Goal: Check status: Check status

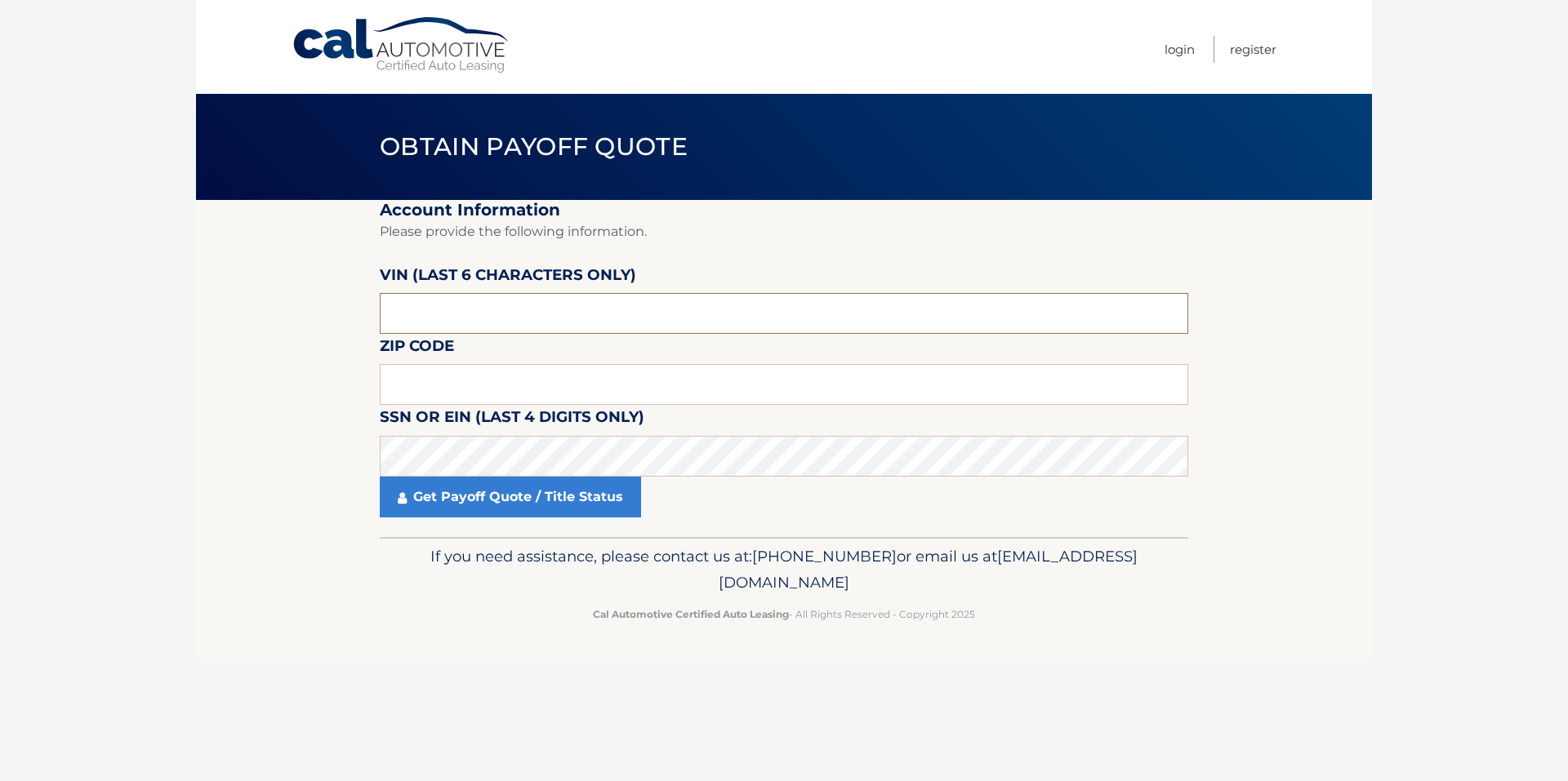
click at [475, 307] on input "text" at bounding box center [784, 313] width 809 height 41
click at [638, 300] on input "text" at bounding box center [784, 313] width 809 height 41
paste input "045486"
type input "045486"
click at [496, 383] on input "text" at bounding box center [784, 384] width 809 height 41
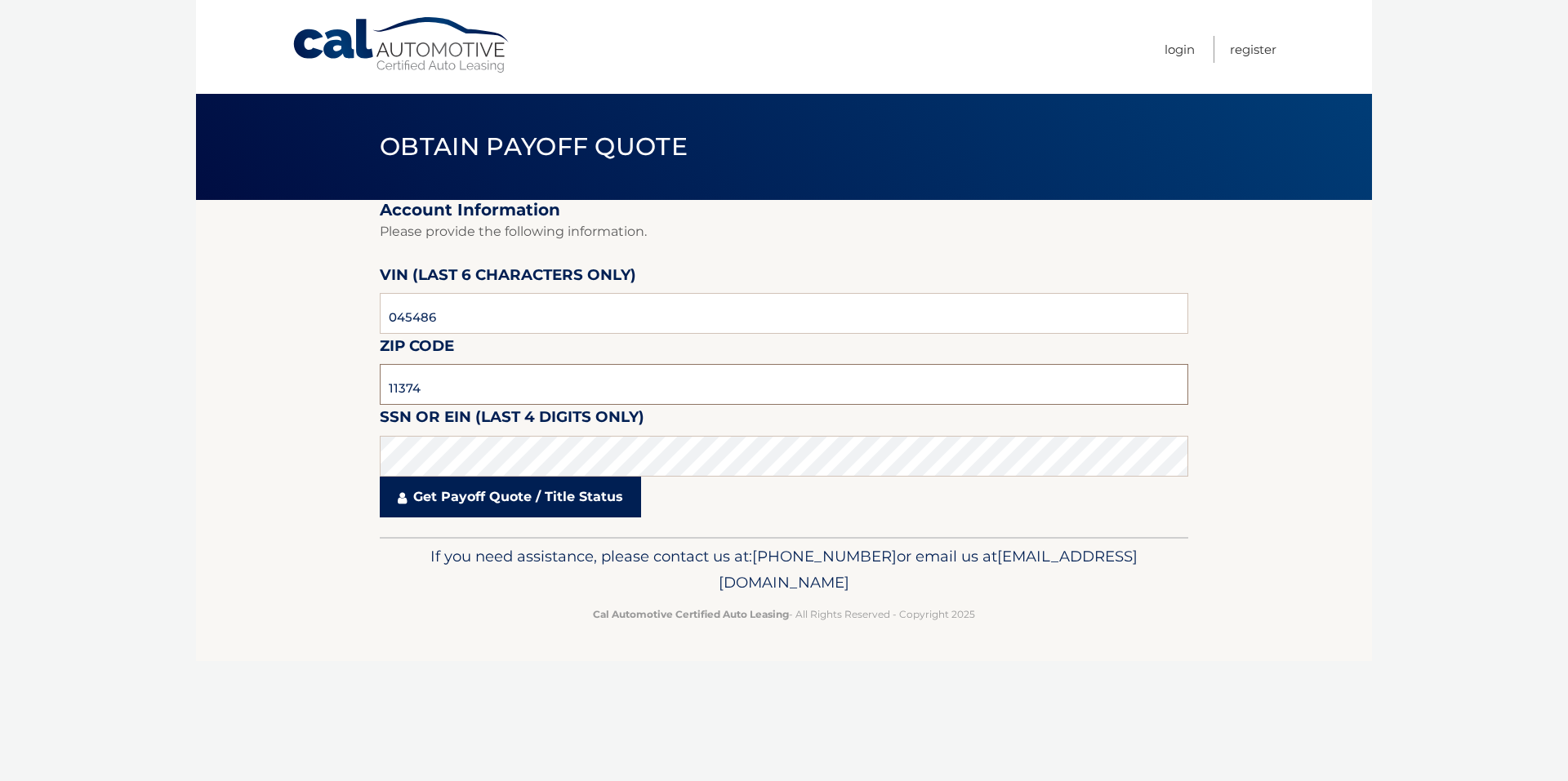
type input "11374"
click at [529, 493] on link "Get Payoff Quote / Title Status" at bounding box center [511, 497] width 262 height 41
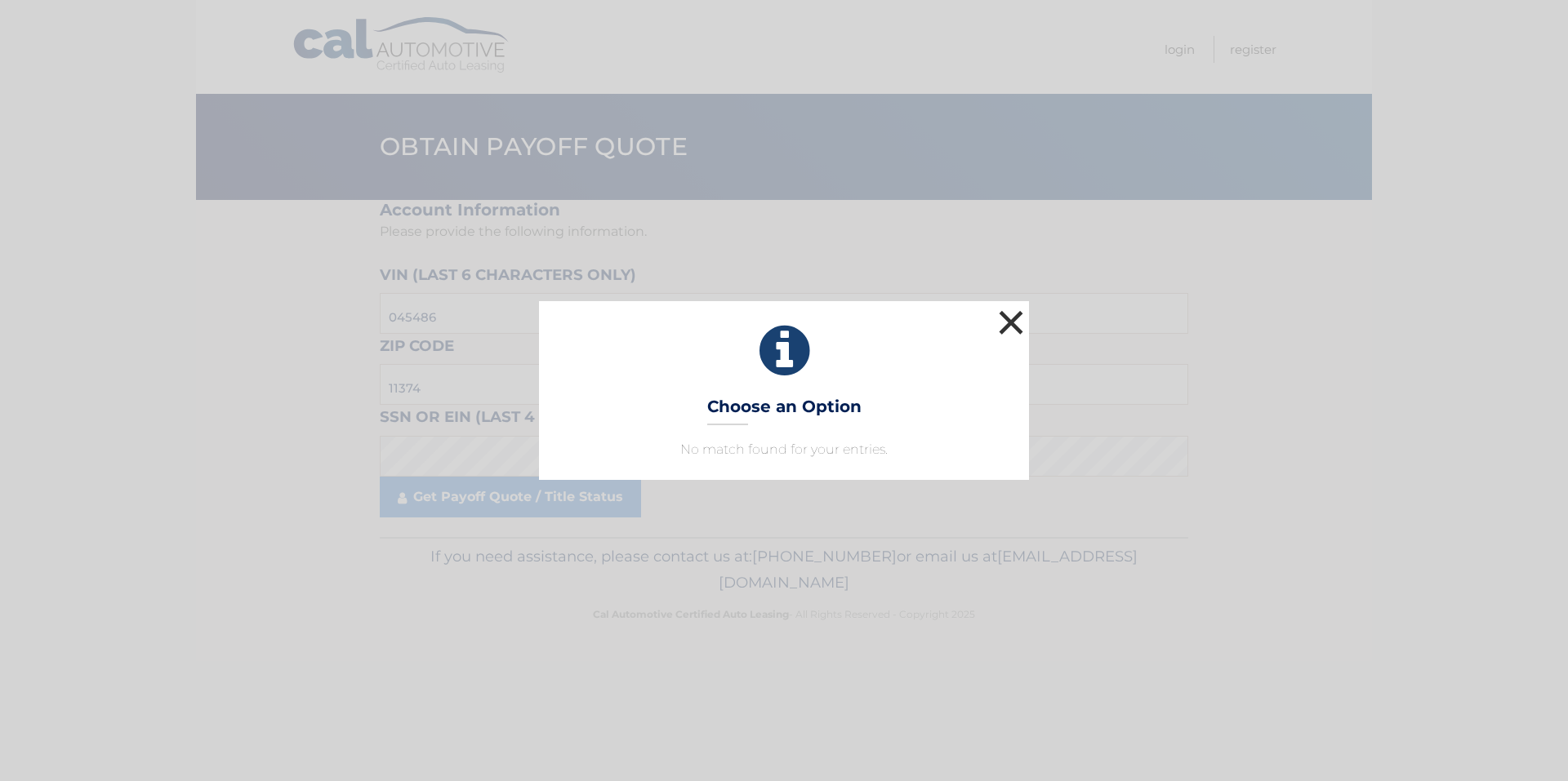
click at [1017, 327] on button "×" at bounding box center [1011, 322] width 33 height 33
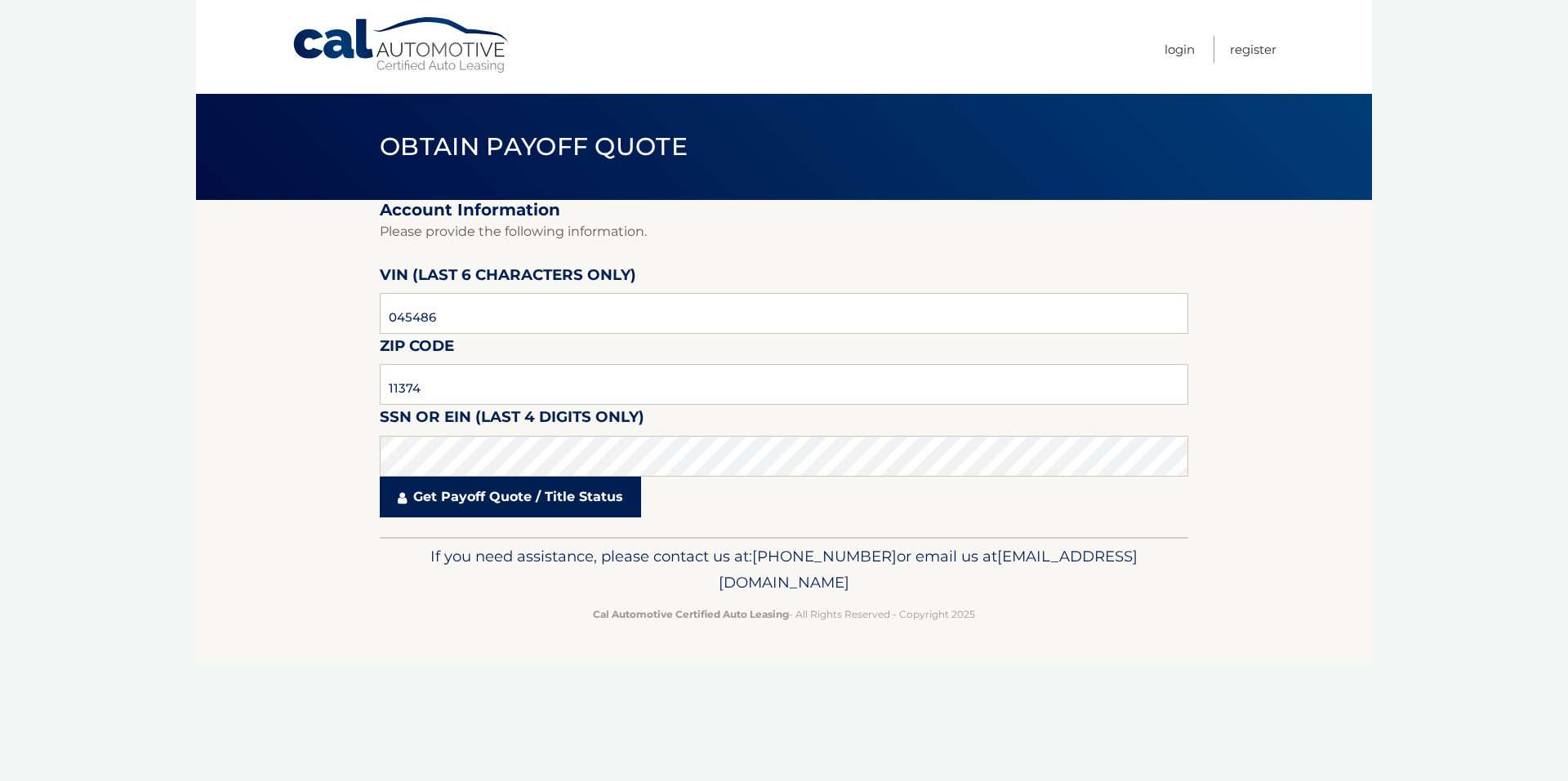
click at [484, 504] on link "Get Payoff Quote / Title Status" at bounding box center [511, 497] width 262 height 41
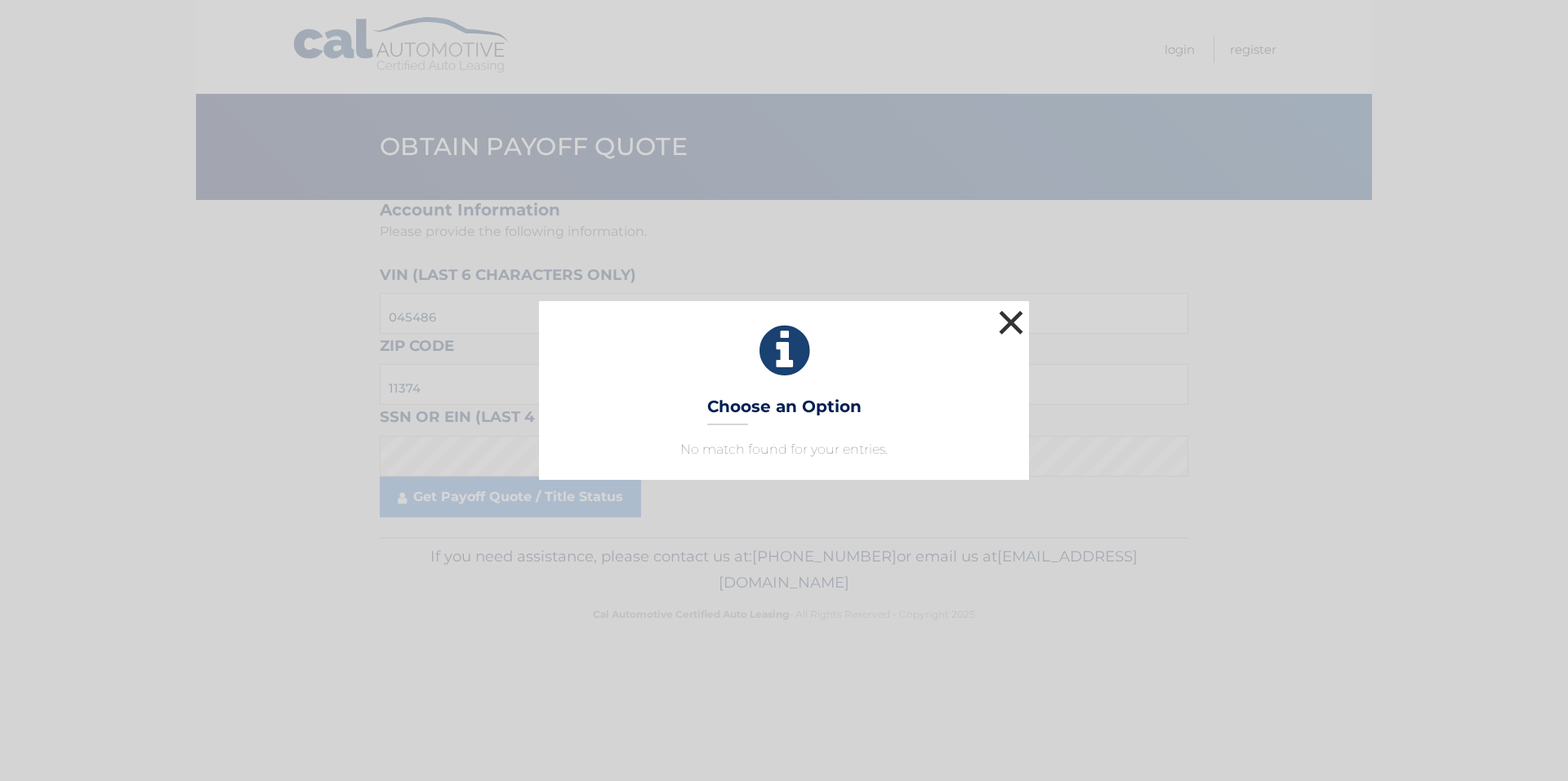
click at [1016, 332] on button "×" at bounding box center [1011, 322] width 33 height 33
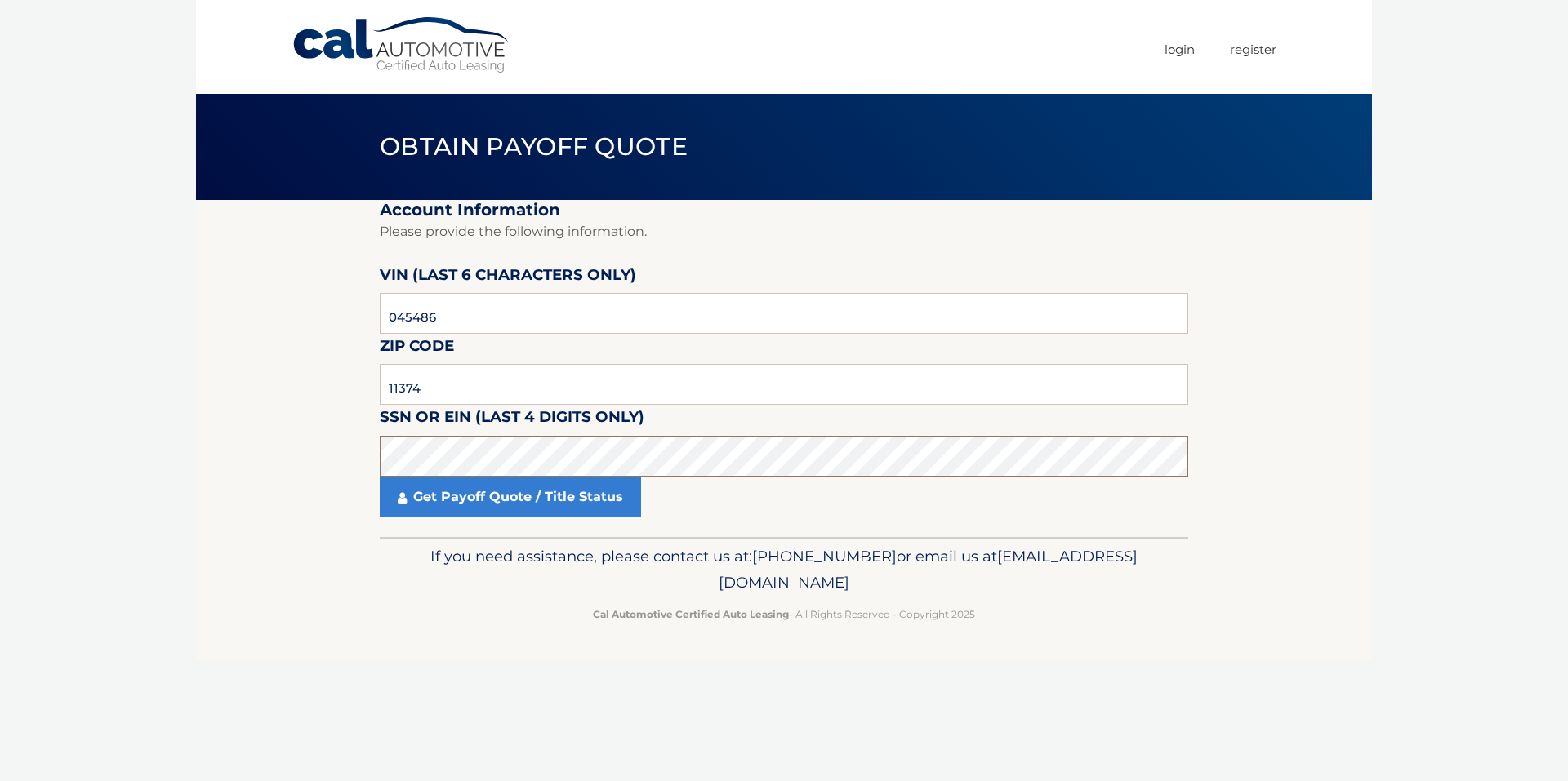
click at [378, 456] on section "Account Information Please provide the following information. [PERSON_NAME] (la…" at bounding box center [784, 368] width 1176 height 337
click at [464, 488] on link "Get Payoff Quote / Title Status" at bounding box center [511, 497] width 262 height 41
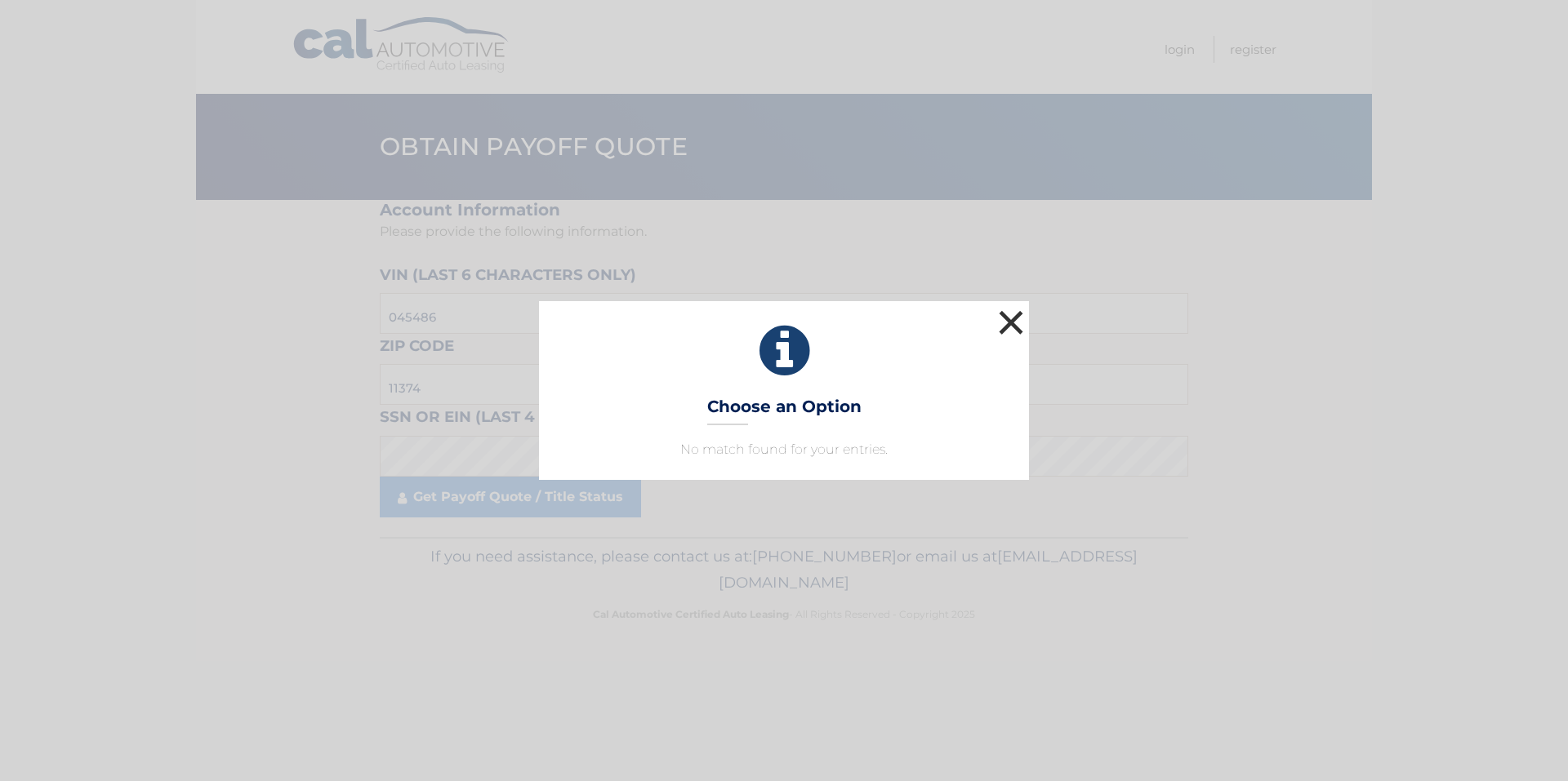
click at [997, 319] on button "×" at bounding box center [1011, 322] width 33 height 33
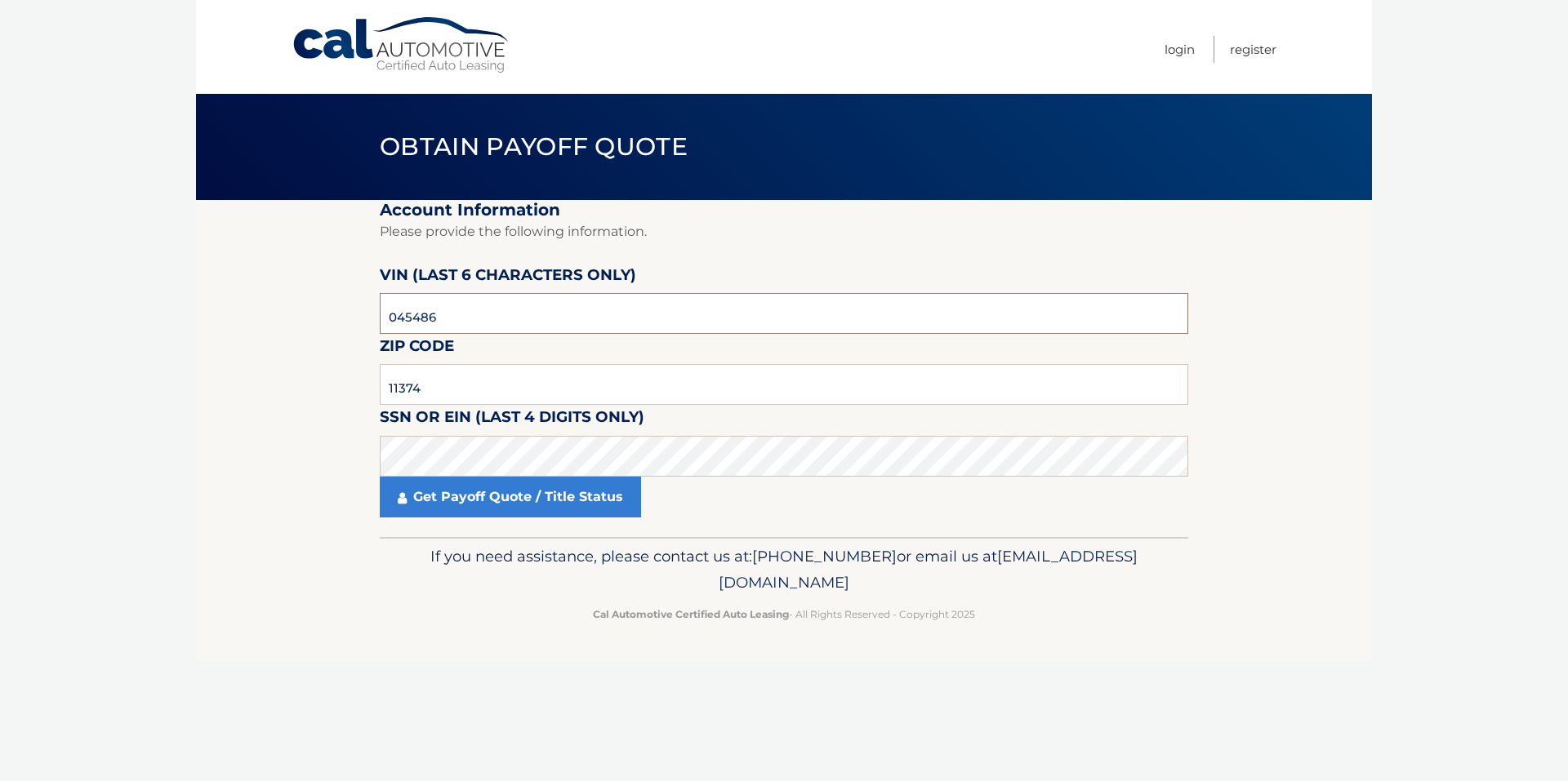
click at [472, 319] on input "045486" at bounding box center [784, 313] width 809 height 41
click at [493, 490] on link "Get Payoff Quote / Title Status" at bounding box center [511, 497] width 262 height 41
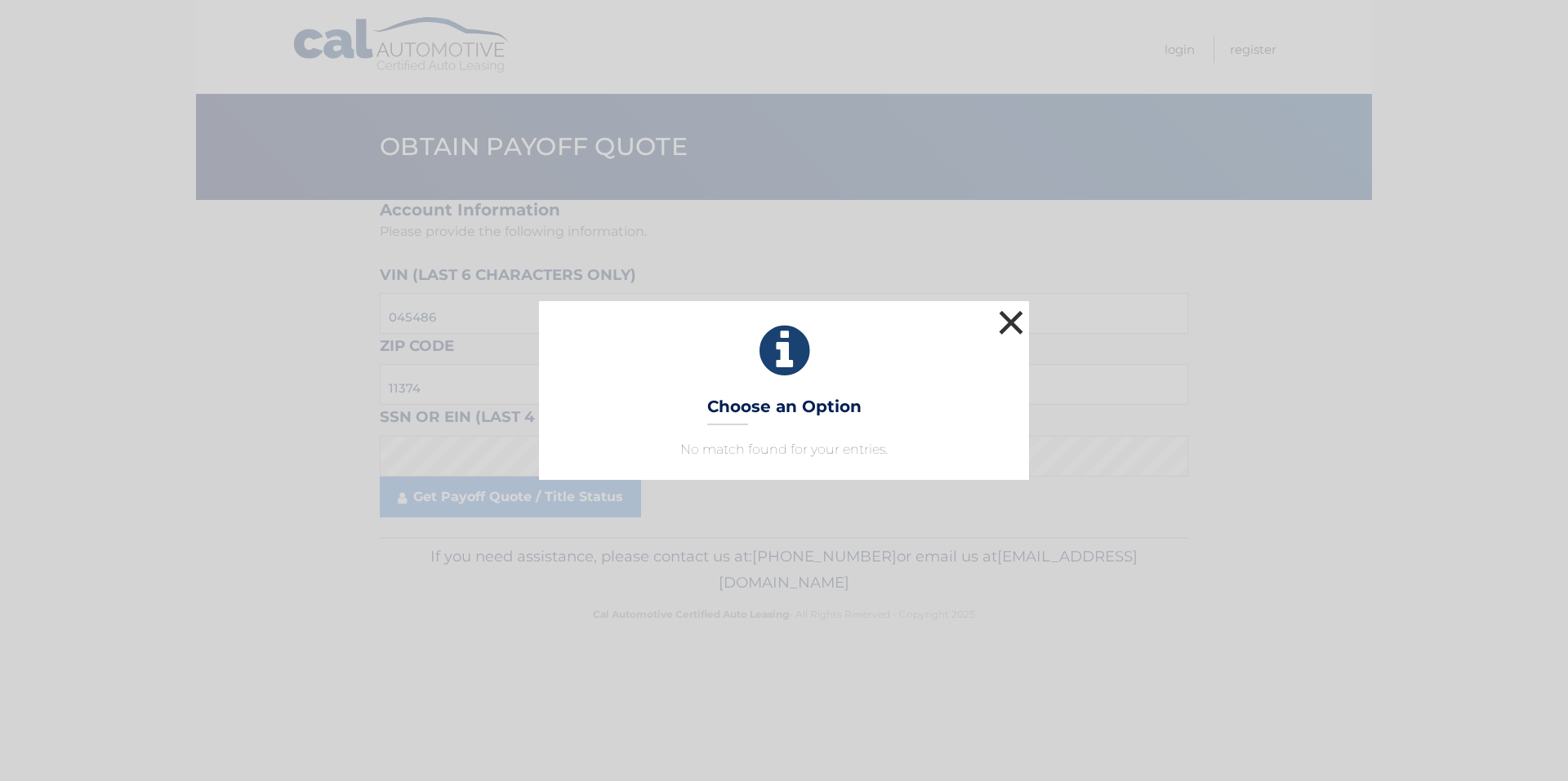
click at [1014, 327] on button "×" at bounding box center [1011, 322] width 33 height 33
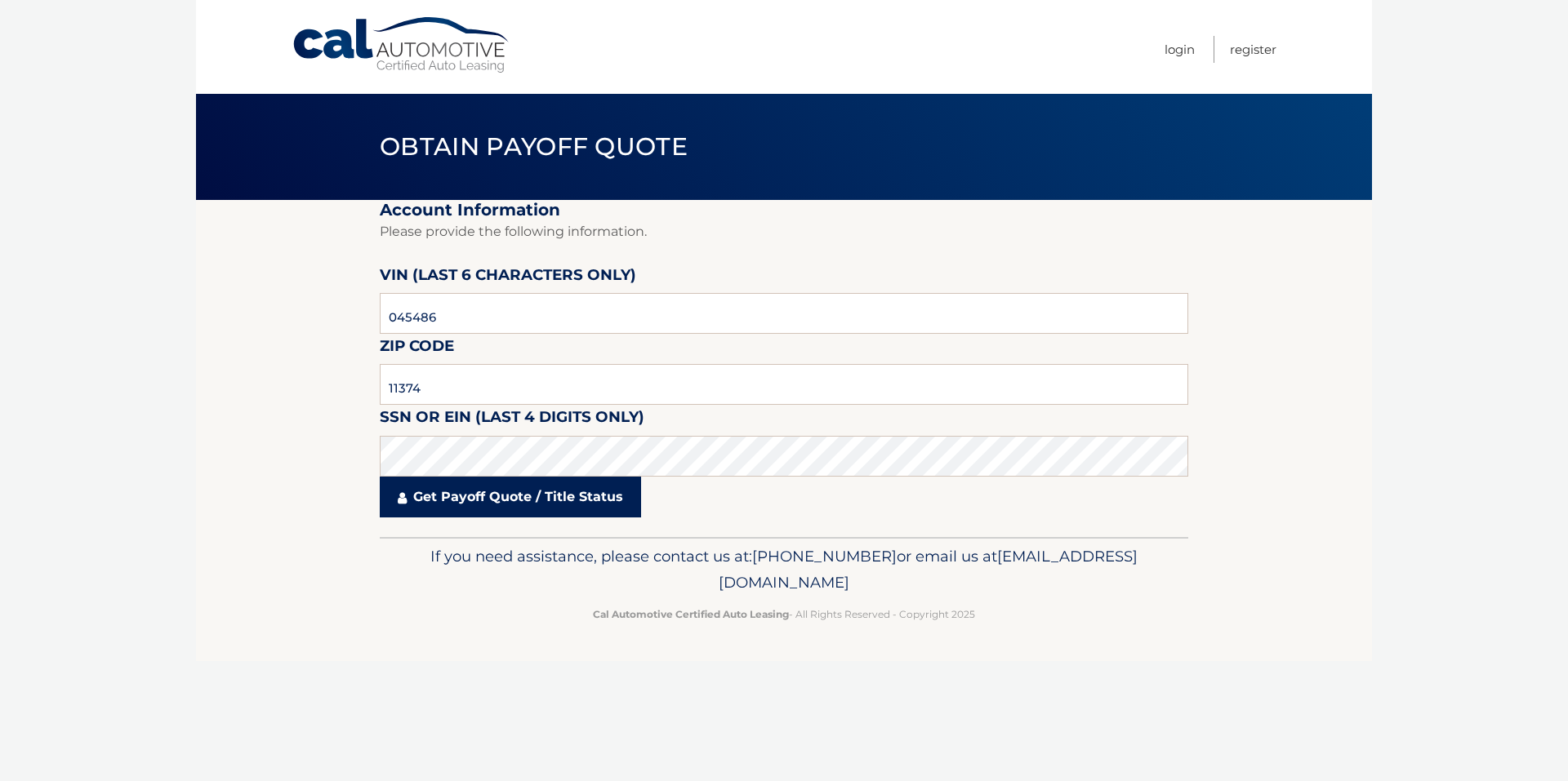
click at [484, 491] on link "Get Payoff Quote / Title Status" at bounding box center [511, 497] width 262 height 41
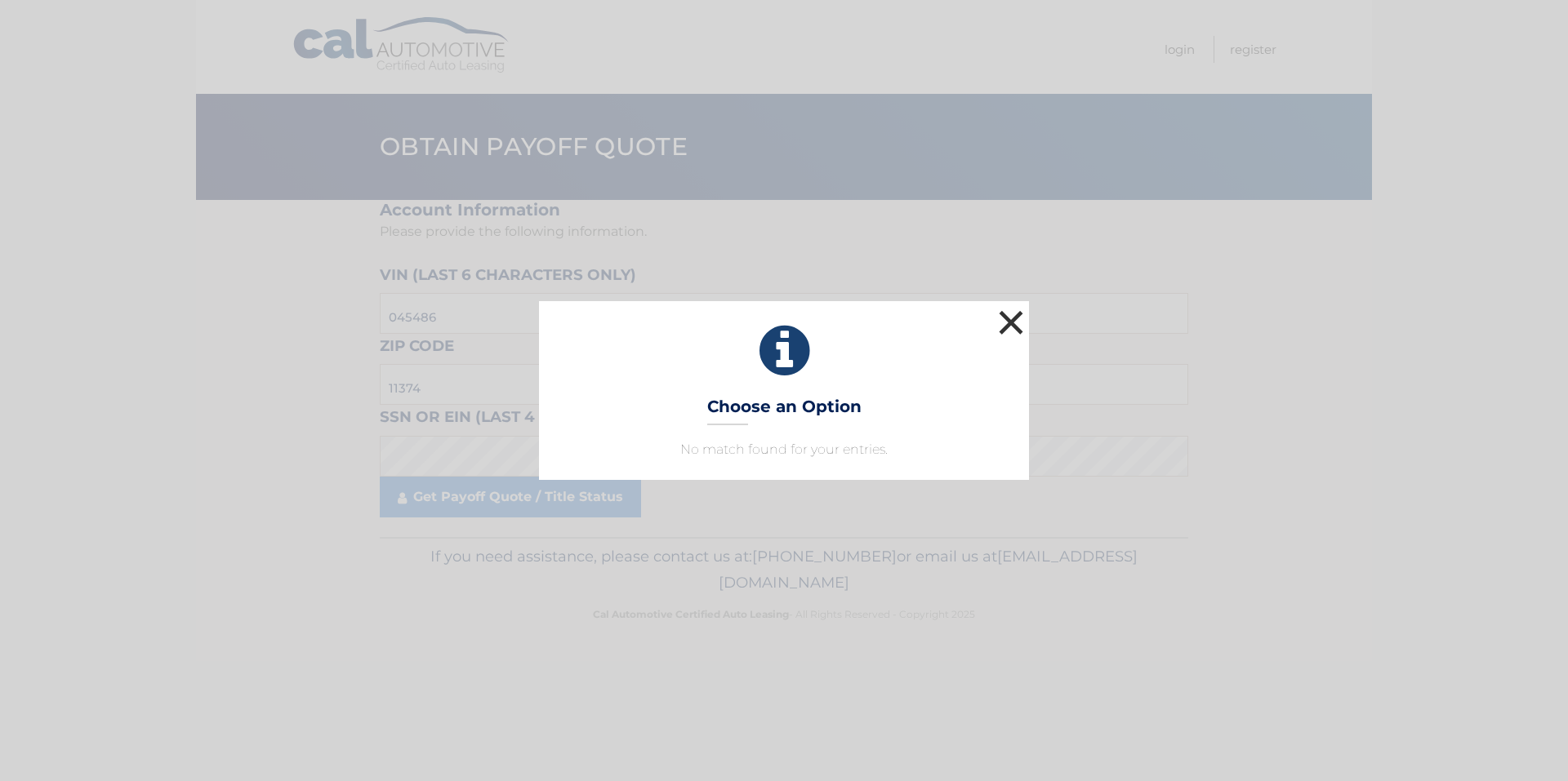
click at [1021, 313] on button "×" at bounding box center [1011, 322] width 33 height 33
